Goal: Check status: Check status

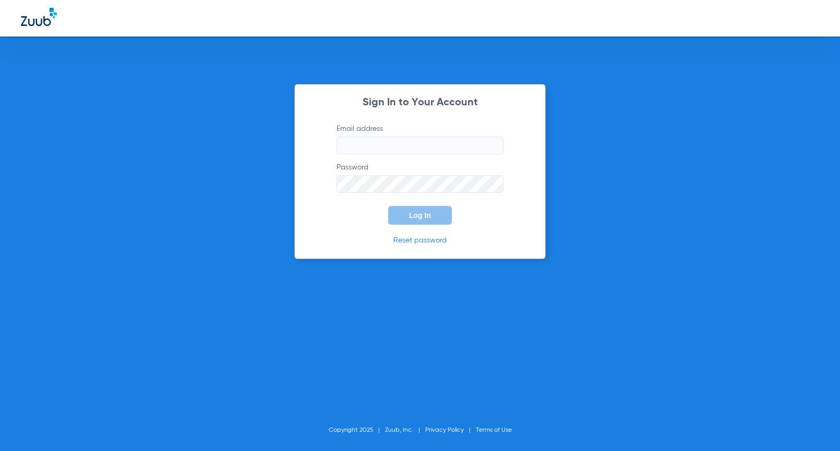
type input "[PERSON_NAME][EMAIL_ADDRESS][PERSON_NAME][DOMAIN_NAME]"
click at [396, 213] on button "Log In" at bounding box center [420, 215] width 64 height 19
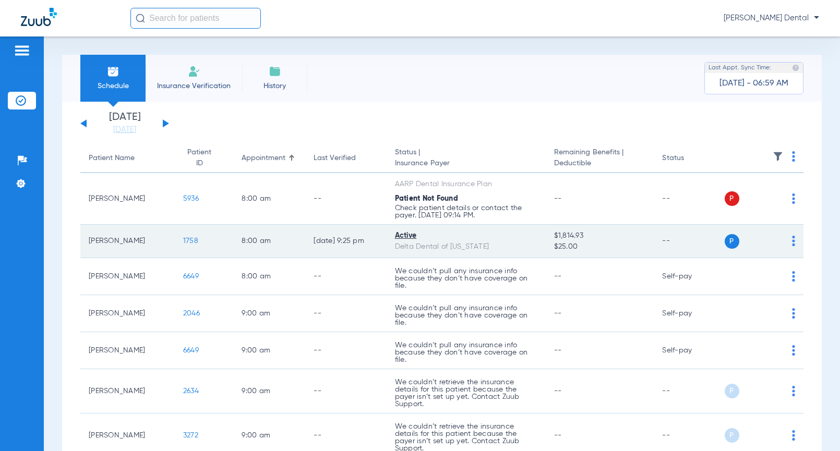
click at [185, 242] on span "1758" at bounding box center [190, 240] width 15 height 7
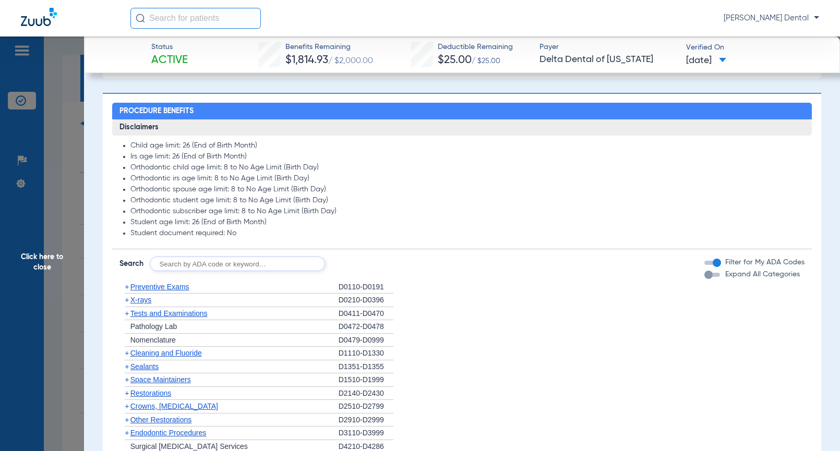
scroll to position [522, 0]
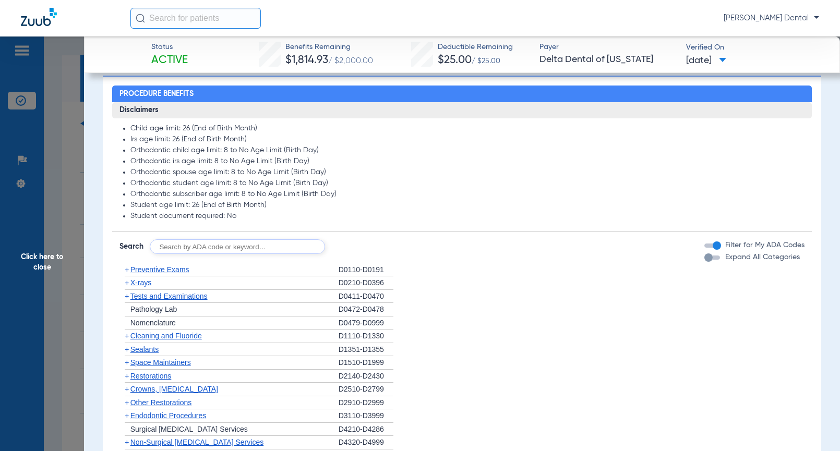
click at [182, 337] on span "Cleaning and Fluoride" at bounding box center [165, 336] width 71 height 8
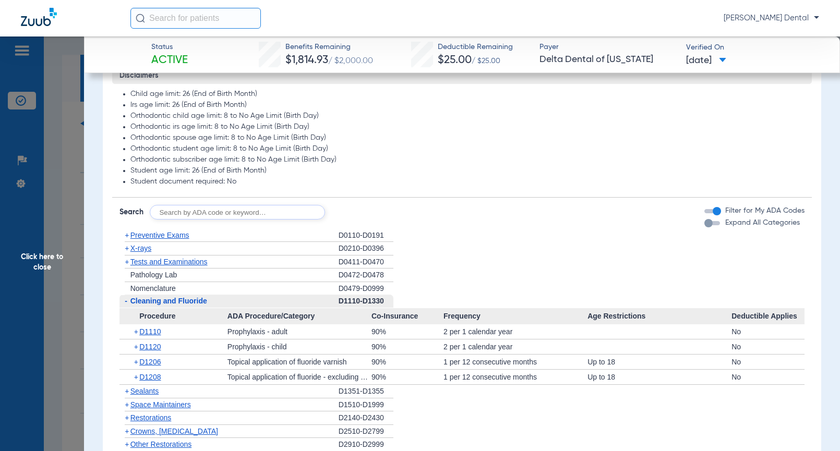
scroll to position [574, 0]
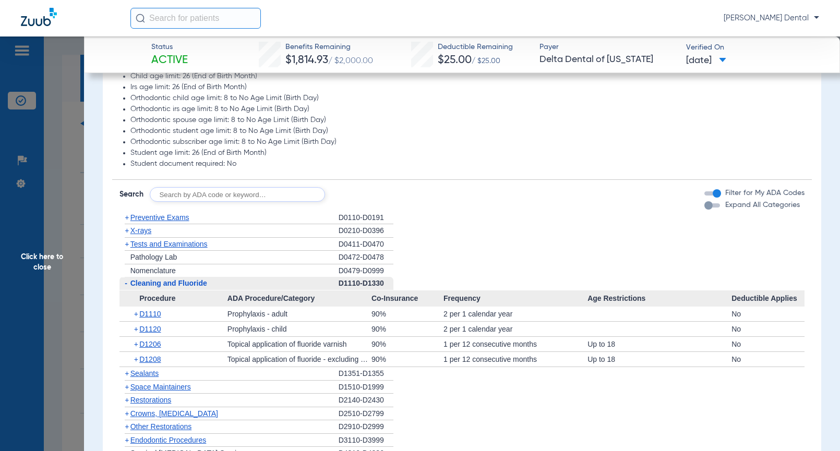
click at [43, 257] on span "Click here to close" at bounding box center [42, 262] width 84 height 451
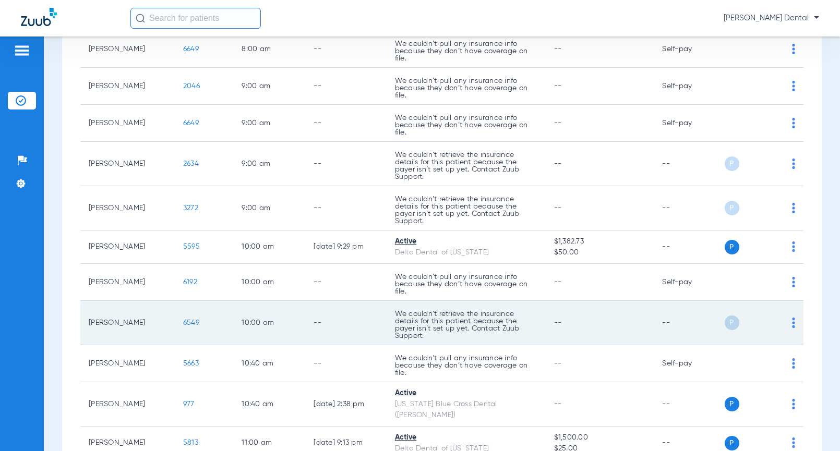
scroll to position [261, 0]
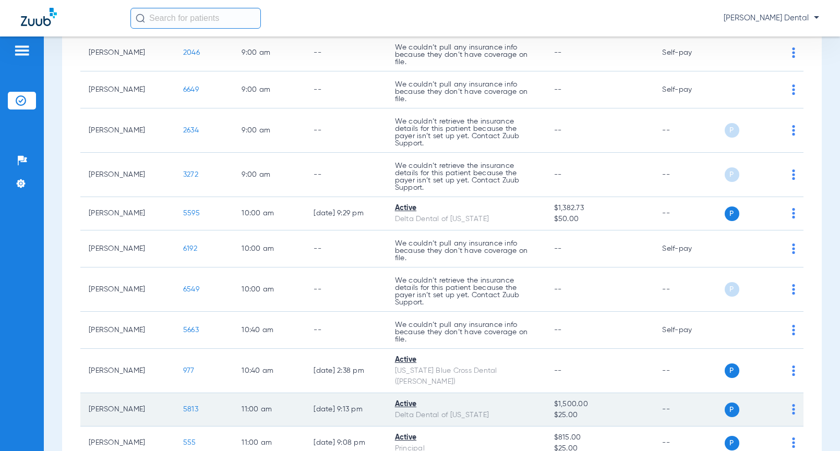
click at [183, 406] on span "5813" at bounding box center [190, 409] width 15 height 7
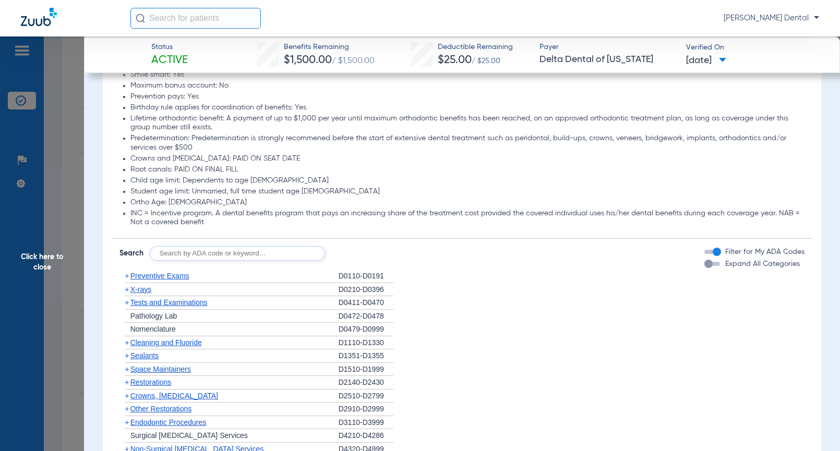
scroll to position [678, 0]
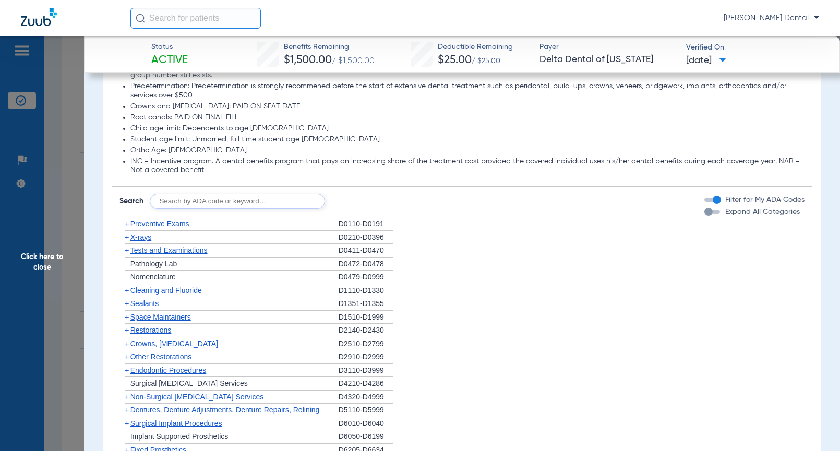
click at [148, 290] on span "Cleaning and Fluoride" at bounding box center [165, 290] width 71 height 8
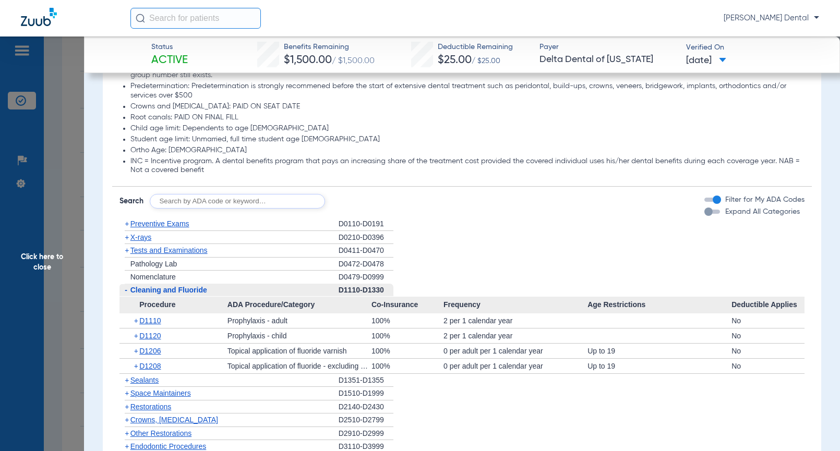
click at [49, 234] on span "Click here to close" at bounding box center [42, 262] width 84 height 451
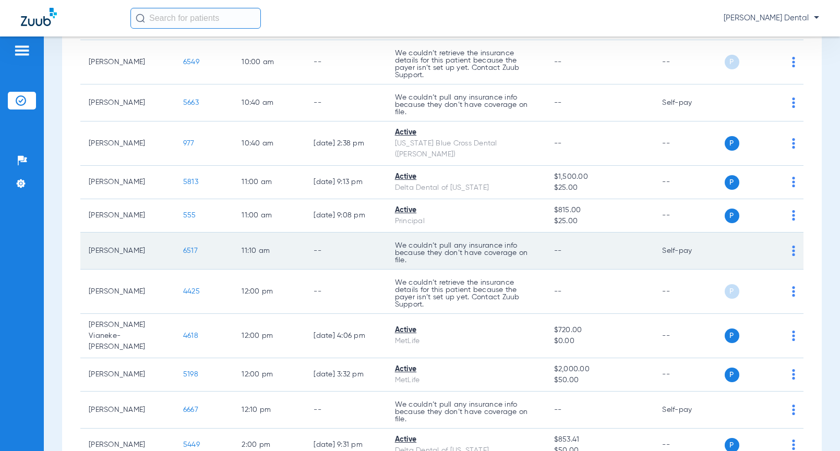
scroll to position [522, 0]
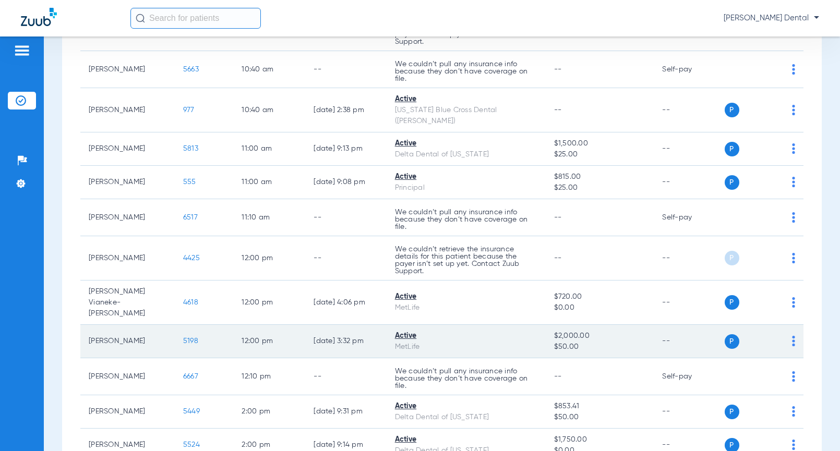
click at [183, 338] on span "5198" at bounding box center [190, 341] width 15 height 7
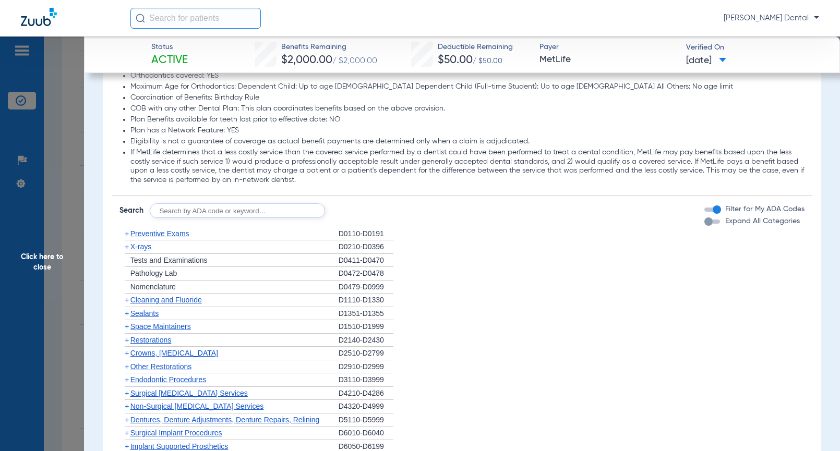
scroll to position [939, 0]
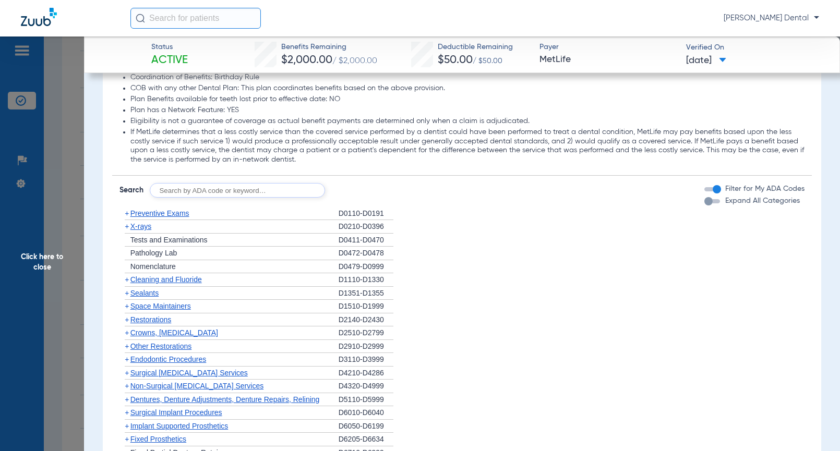
click at [164, 282] on span "Cleaning and Fluoride" at bounding box center [165, 279] width 71 height 8
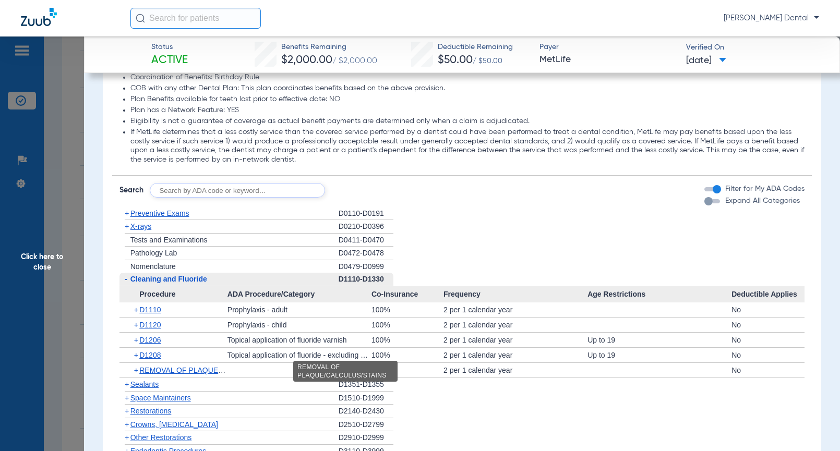
click at [178, 373] on span "REMOVAL OF PLAQUE/CALCULUS/STAINS" at bounding box center [213, 370] width 148 height 8
